Goal: Task Accomplishment & Management: Manage account settings

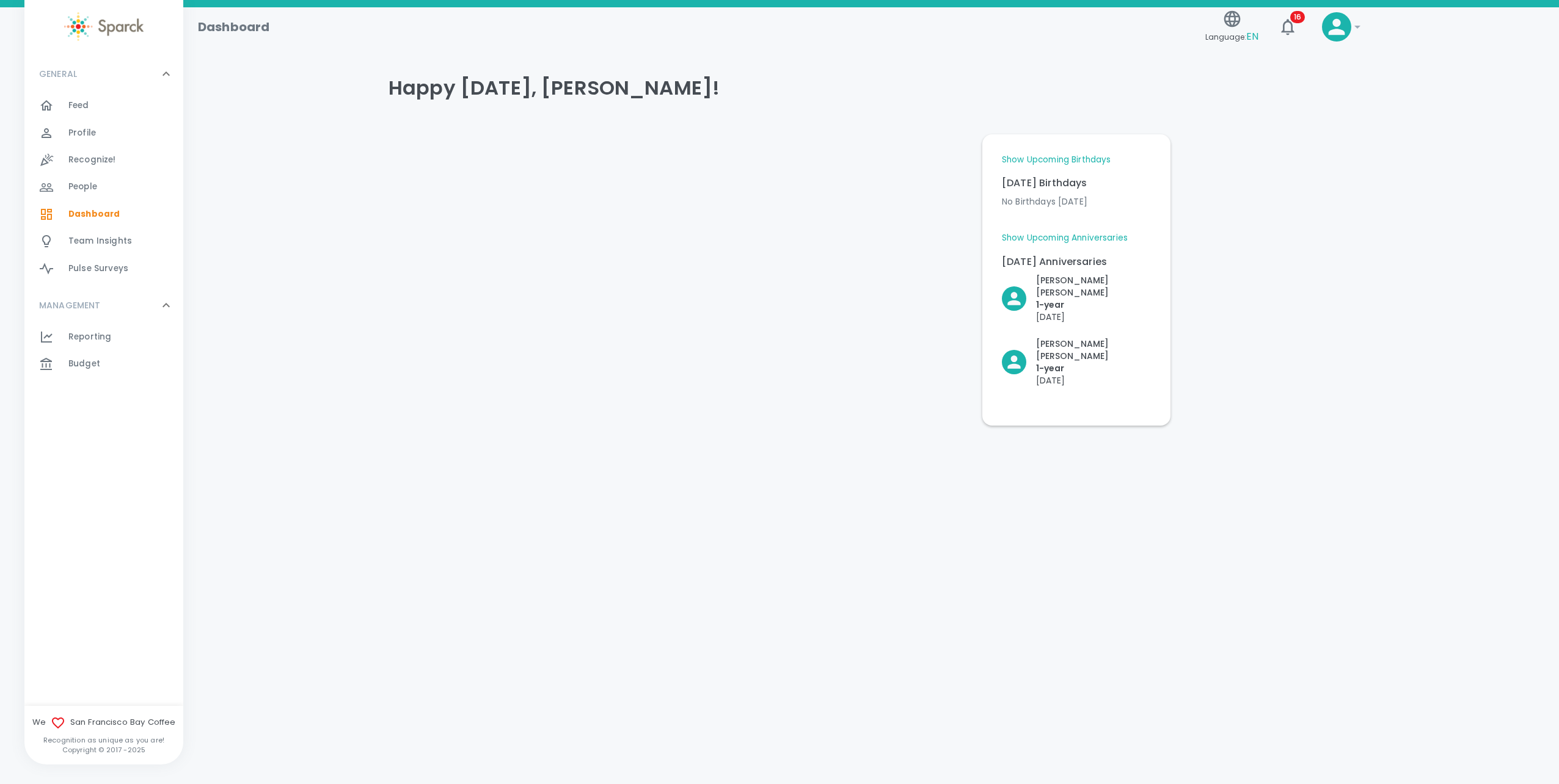
click at [84, 357] on span "Budget 0" at bounding box center [84, 364] width 32 height 17
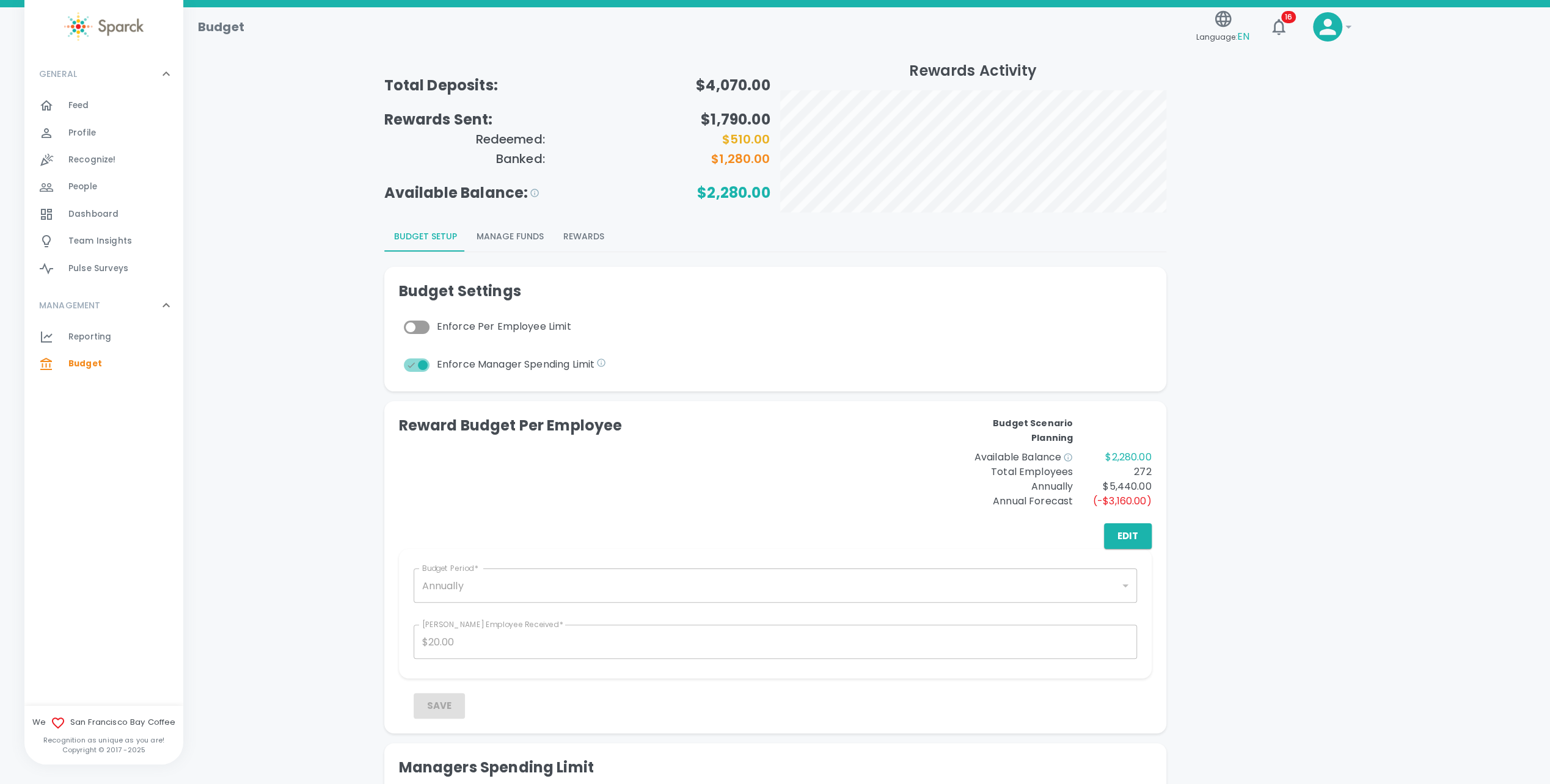
click at [583, 236] on button "Rewards" at bounding box center [584, 237] width 61 height 29
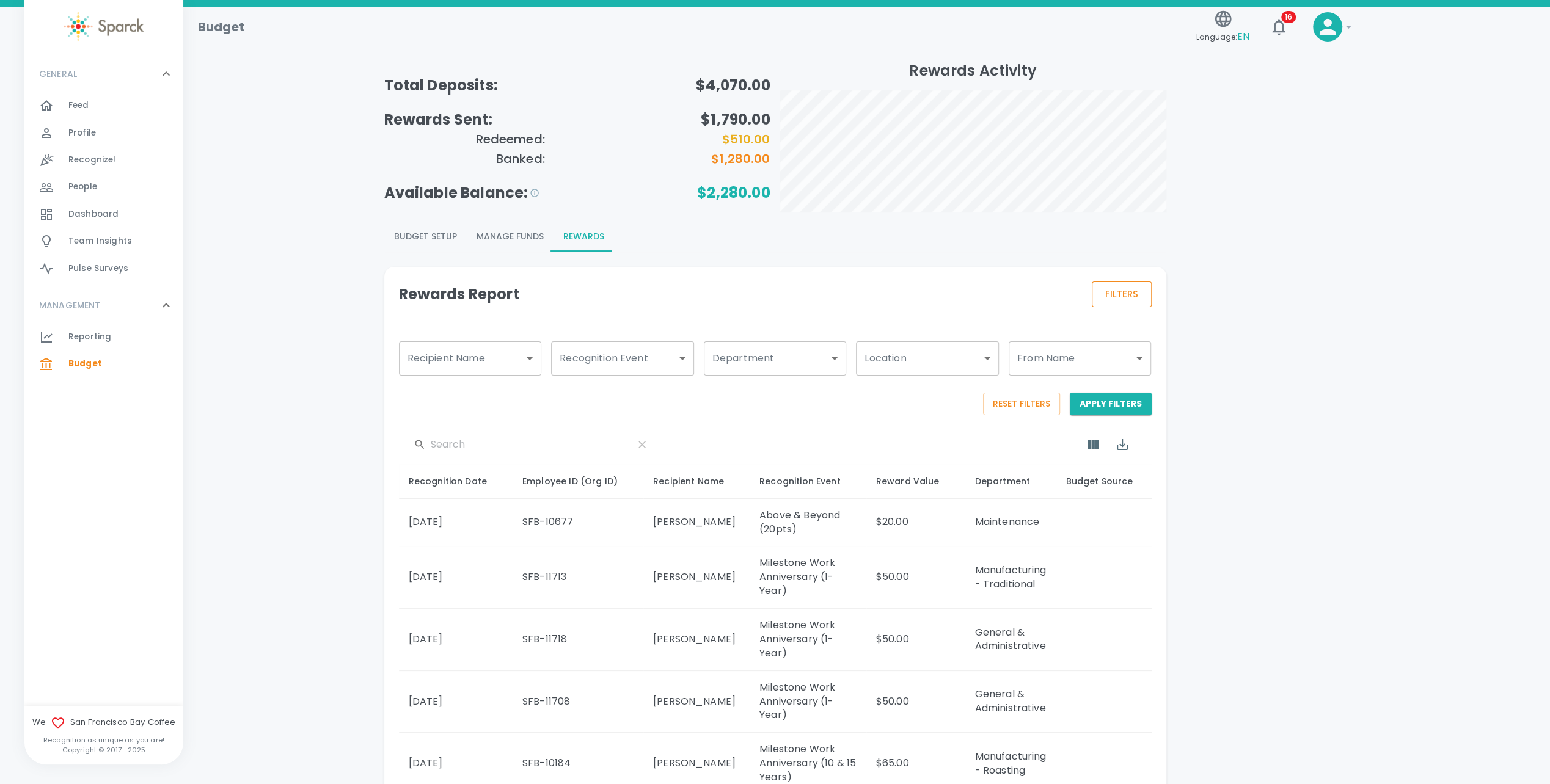
click at [1126, 289] on button "Filters" at bounding box center [1122, 294] width 60 height 25
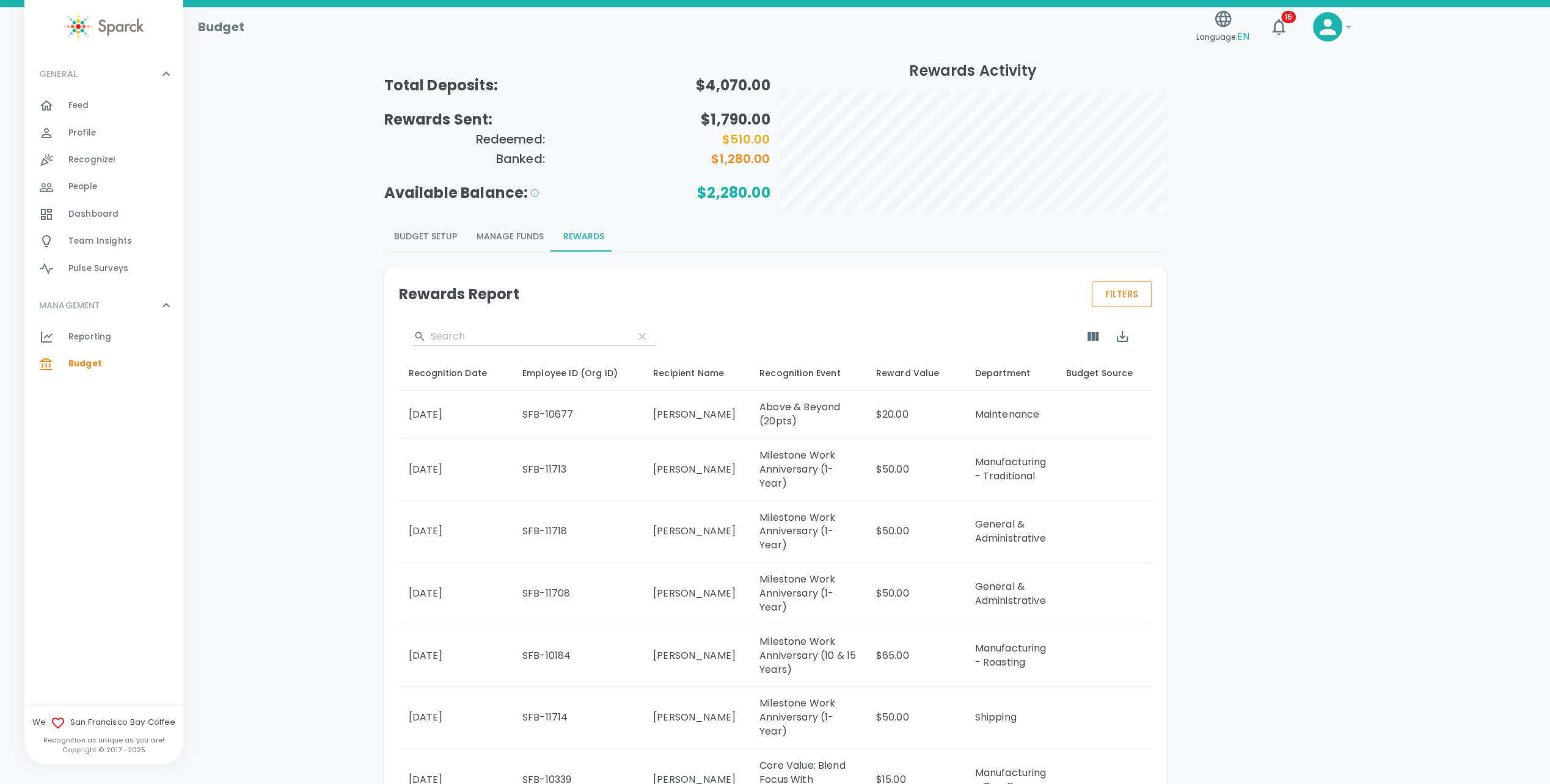
click at [1139, 291] on button "Filters" at bounding box center [1122, 294] width 60 height 25
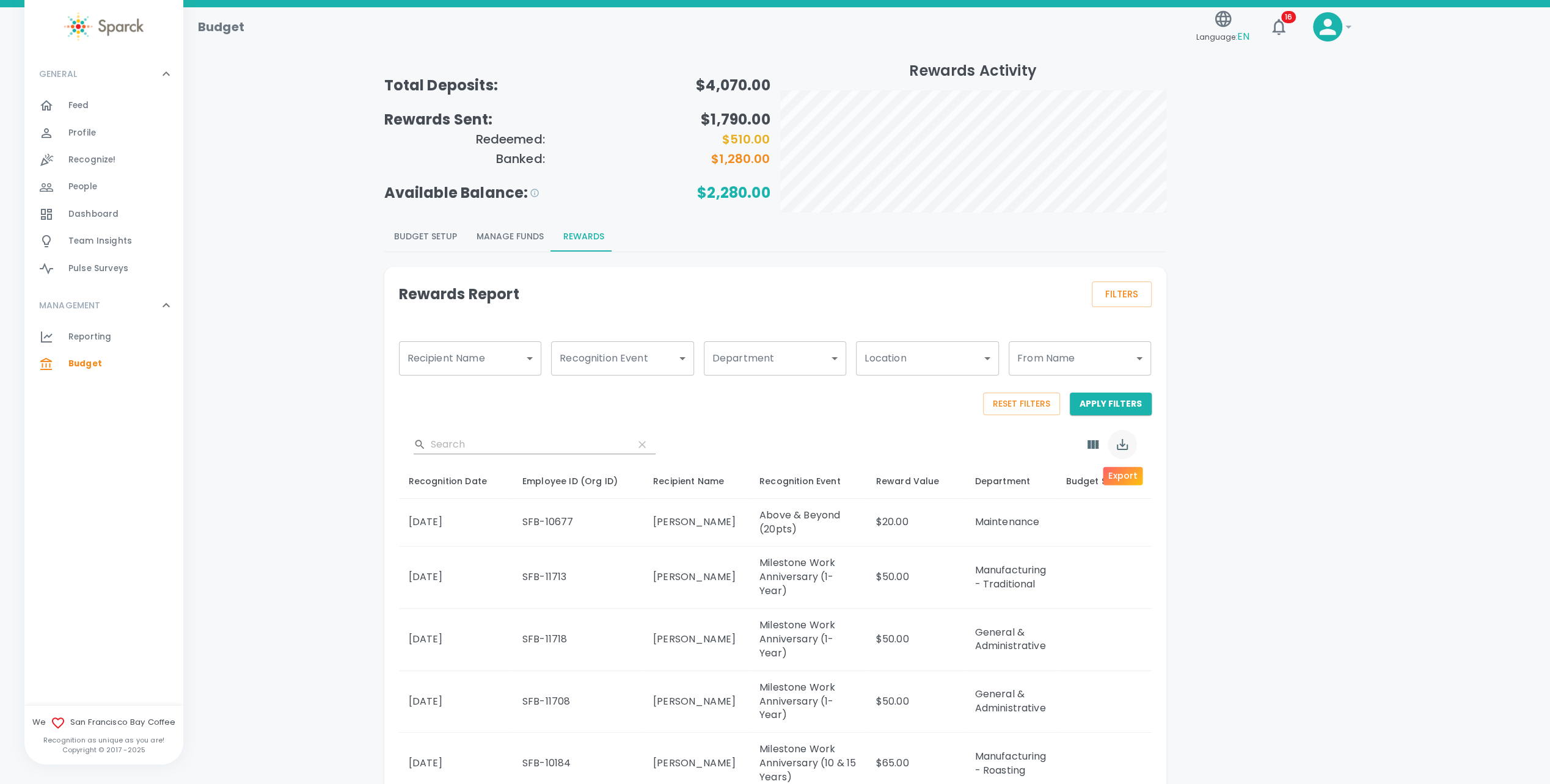
click at [1126, 444] on icon "Export" at bounding box center [1122, 444] width 14 height 14
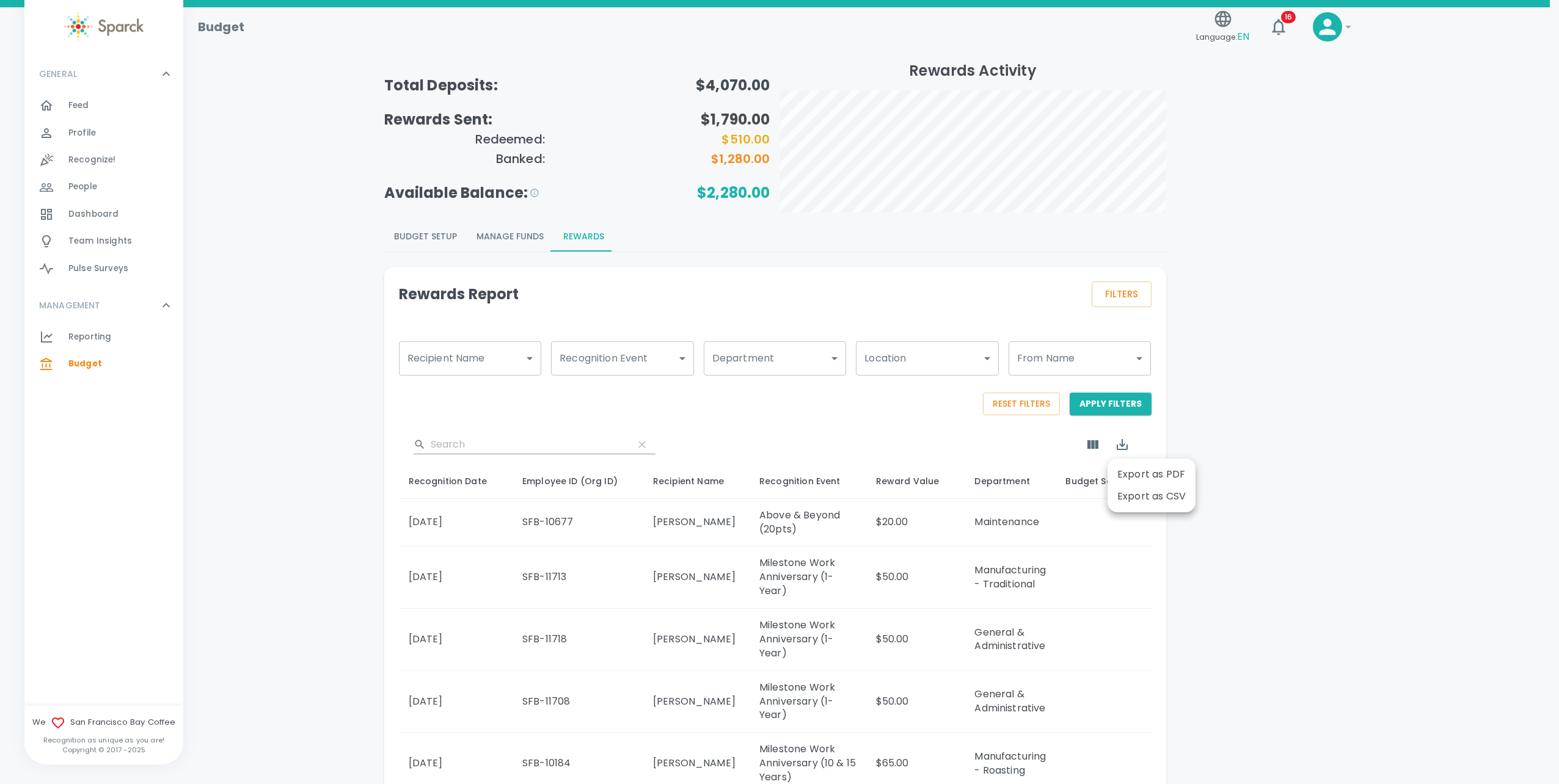
click at [1206, 436] on div at bounding box center [779, 392] width 1559 height 784
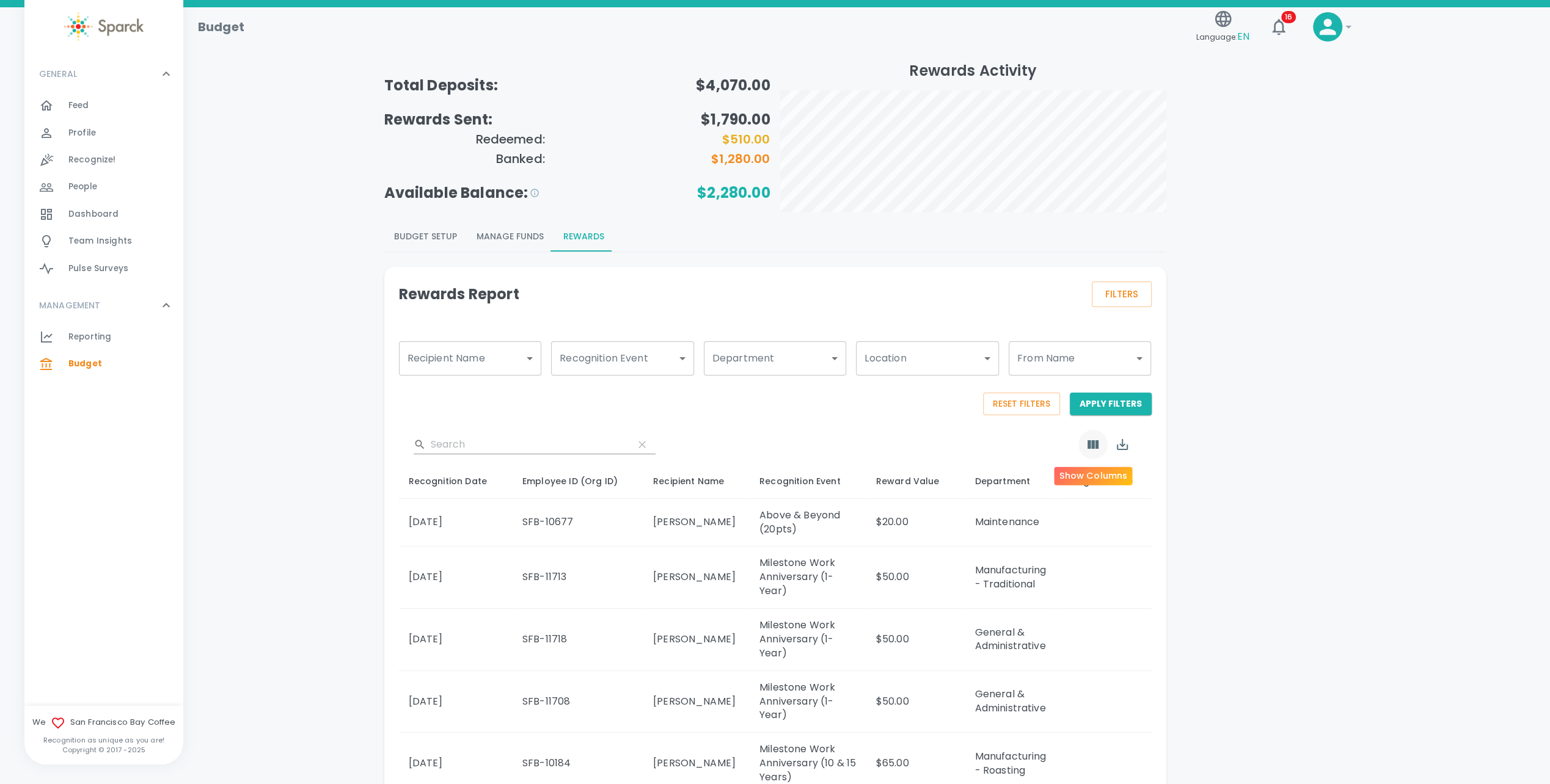
click at [1096, 442] on icon "Show Columns" at bounding box center [1093, 444] width 11 height 8
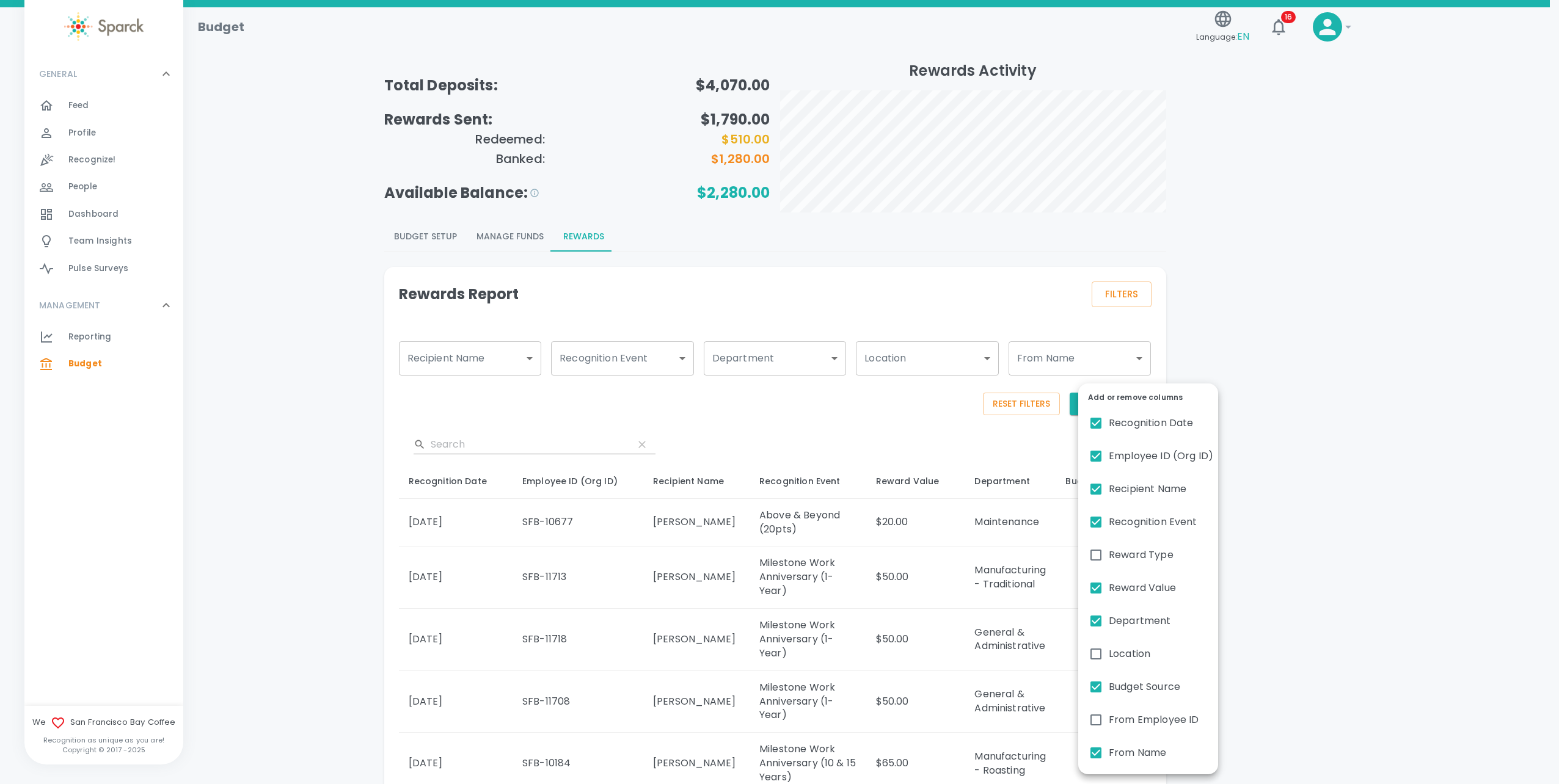
click at [1352, 359] on div at bounding box center [779, 392] width 1559 height 784
